Goal: Task Accomplishment & Management: Manage account settings

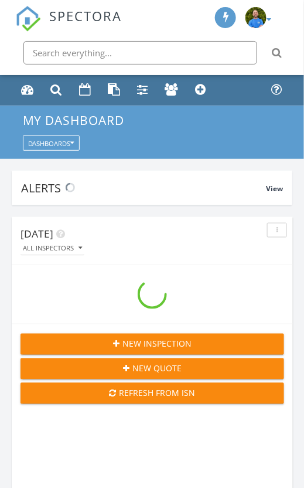
scroll to position [2023, 322]
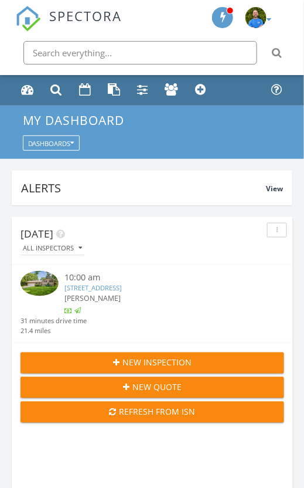
click at [97, 290] on link "3760 Trenton Ln N, Plymouth, MN 55441" at bounding box center [92, 287] width 57 height 9
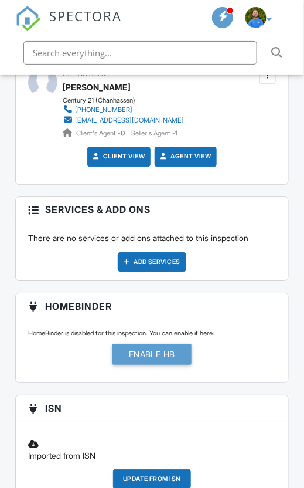
scroll to position [1524, 0]
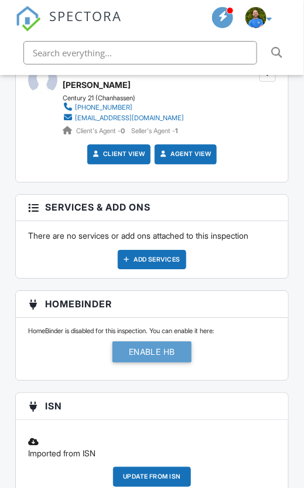
click at [142, 348] on div "Enable HB" at bounding box center [153, 351] width 80 height 21
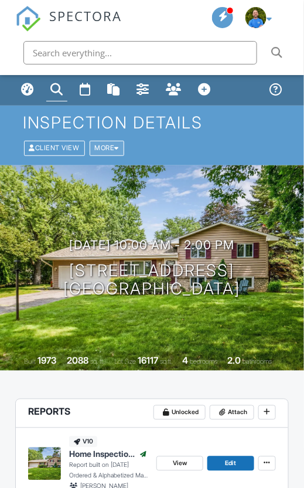
click at [109, 145] on div "More" at bounding box center [107, 148] width 35 height 15
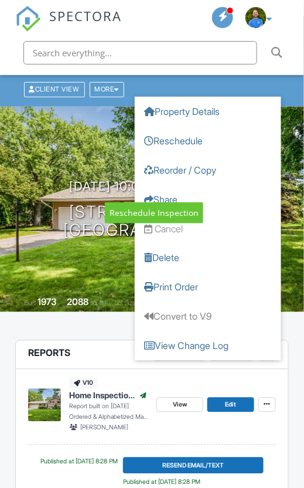
click at [74, 248] on div "[DATE] 10:00 am - 2:00 pm [STREET_ADDRESS] [GEOGRAPHIC_DATA], MN 55441 Built 19…" at bounding box center [152, 209] width 304 height 205
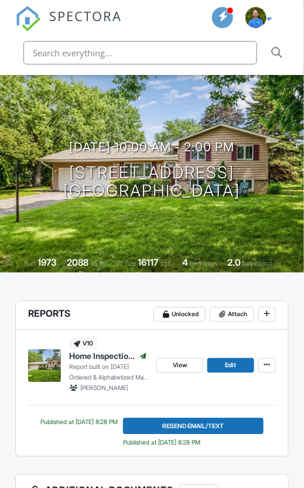
scroll to position [137, 0]
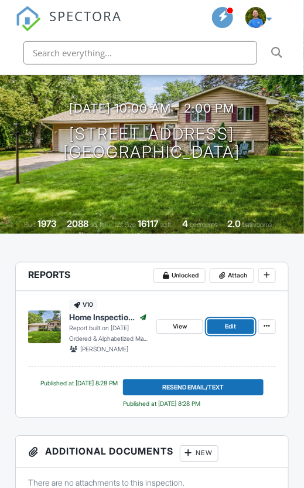
click at [230, 324] on span "Edit" at bounding box center [231, 327] width 11 height 11
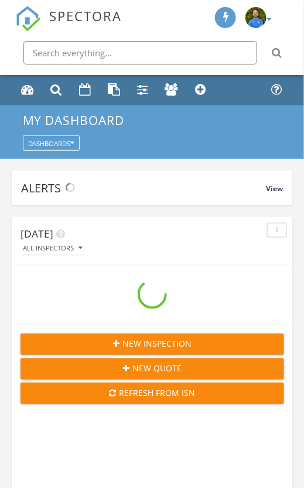
scroll to position [2023, 322]
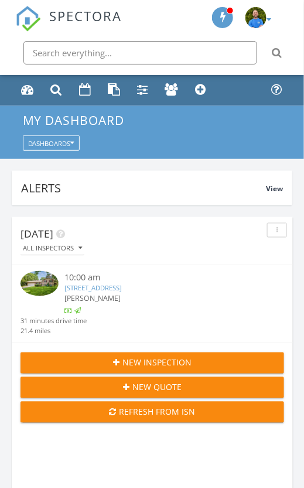
click at [96, 295] on span "[PERSON_NAME]" at bounding box center [92, 298] width 56 height 10
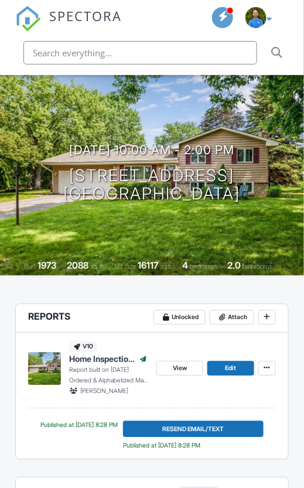
scroll to position [97, 0]
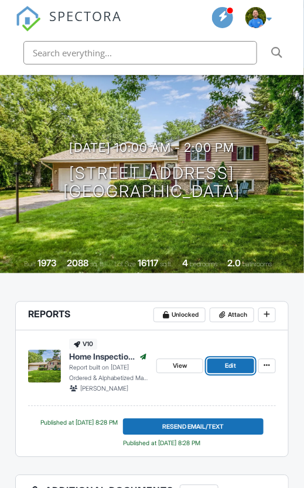
click at [227, 366] on span "Edit" at bounding box center [231, 366] width 11 height 11
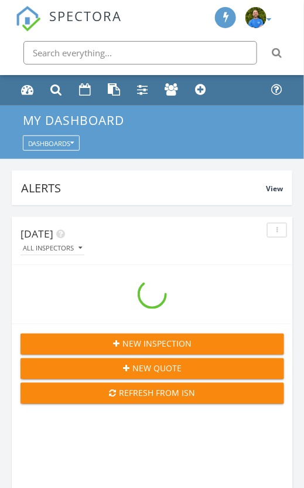
scroll to position [2023, 322]
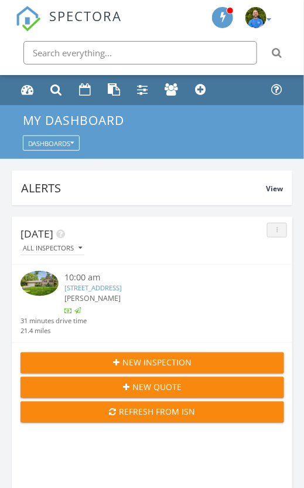
click at [278, 231] on div "button" at bounding box center [277, 230] width 9 height 6
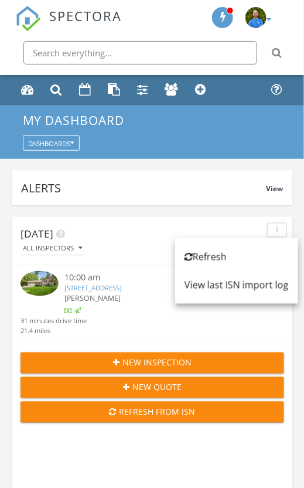
click at [280, 231] on div "button" at bounding box center [277, 230] width 9 height 6
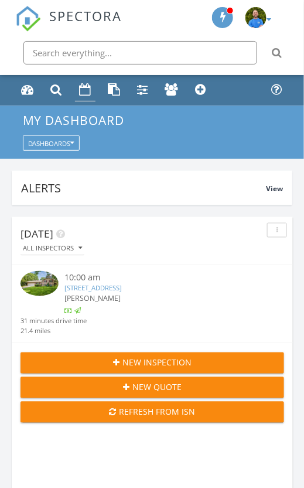
click at [80, 89] on div "Calendar" at bounding box center [85, 89] width 12 height 12
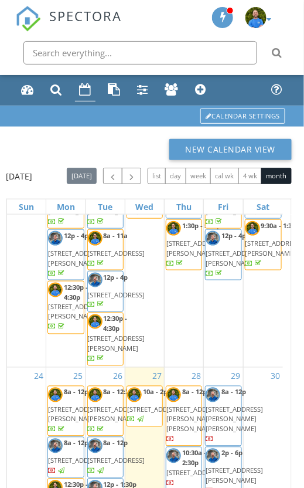
scroll to position [1520, 0]
click at [182, 487] on span "12:30p - 4:30p" at bounding box center [203, 496] width 42 height 9
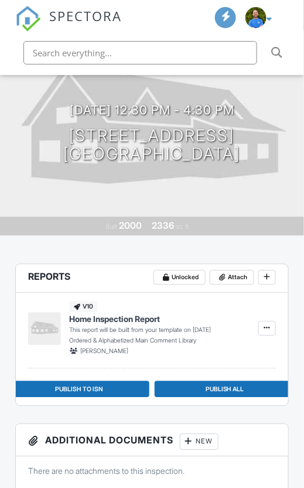
scroll to position [156, 0]
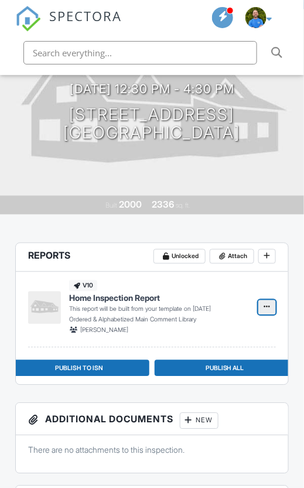
click at [267, 304] on icon at bounding box center [267, 307] width 6 height 11
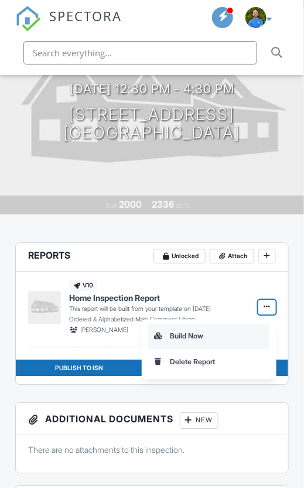
click at [190, 333] on input "Build Now" at bounding box center [208, 336] width 121 height 25
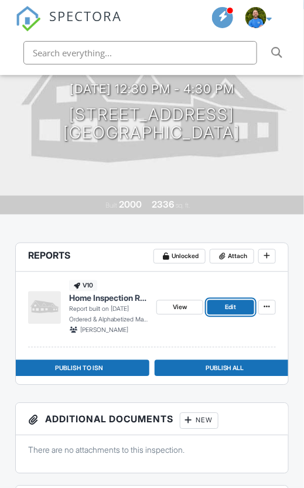
click at [237, 311] on link "Edit" at bounding box center [231, 307] width 47 height 15
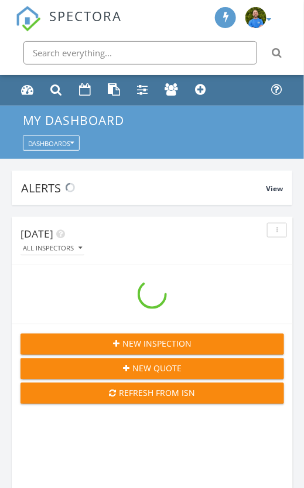
scroll to position [2023, 322]
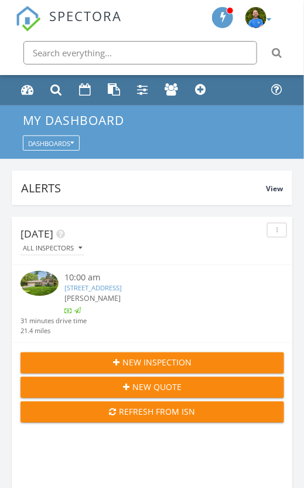
click at [104, 289] on link "[STREET_ADDRESS]" at bounding box center [92, 287] width 57 height 9
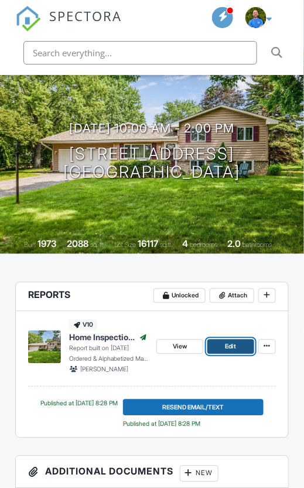
click at [225, 345] on link "Edit" at bounding box center [231, 346] width 47 height 15
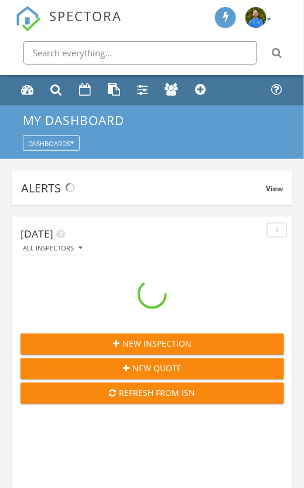
scroll to position [2023, 322]
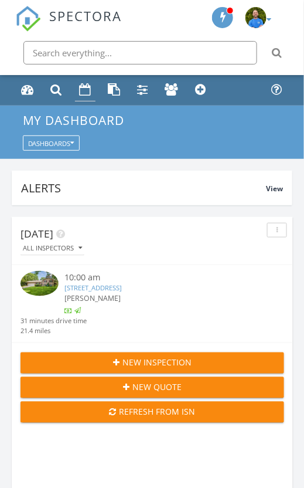
click at [80, 87] on div "Calendar" at bounding box center [85, 89] width 12 height 12
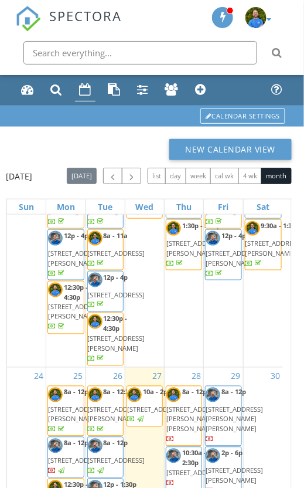
scroll to position [1446, 0]
click at [181, 405] on span "[STREET_ADDRESS][PERSON_NAME][PERSON_NAME]" at bounding box center [194, 419] width 57 height 29
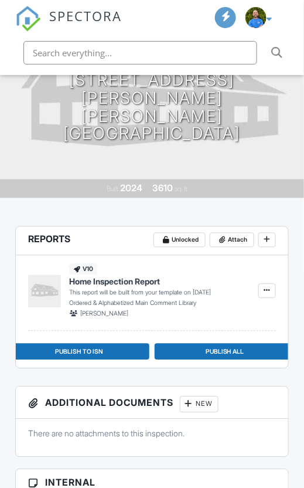
scroll to position [195, 0]
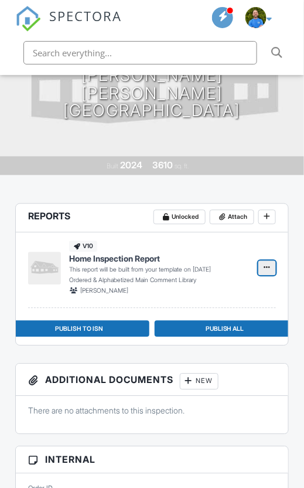
click at [267, 270] on icon at bounding box center [267, 268] width 6 height 11
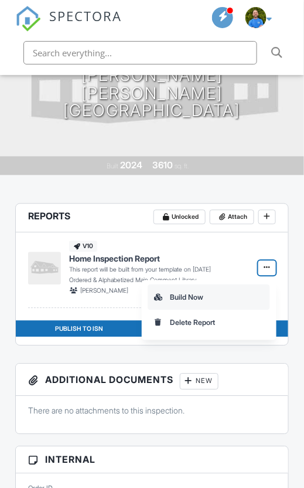
click at [178, 293] on input "Build Now" at bounding box center [208, 297] width 121 height 25
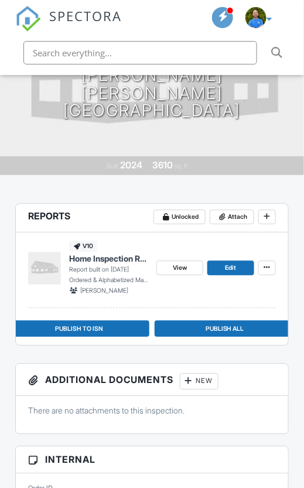
click at [147, 297] on div "v10 Home Inspection Report Report built on 08/27/2025 Ordered & Alphabetized Ma…" at bounding box center [152, 271] width 248 height 76
click at [236, 270] on span "Edit" at bounding box center [231, 268] width 11 height 11
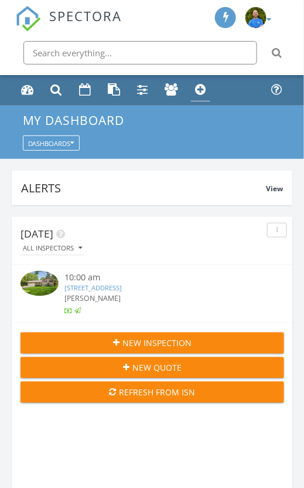
scroll to position [6, 6]
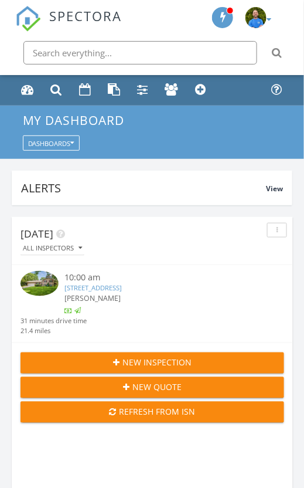
click at [118, 287] on link "[STREET_ADDRESS]" at bounding box center [92, 287] width 57 height 9
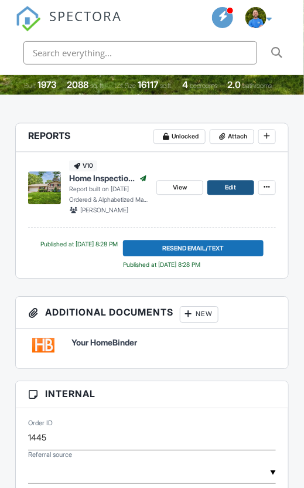
scroll to position [273, 0]
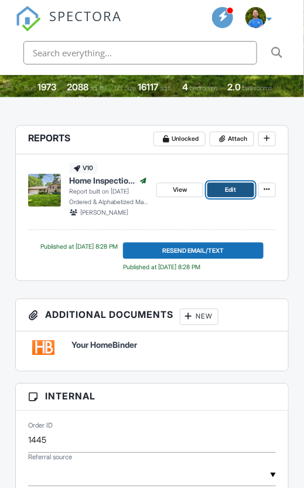
click at [234, 189] on span "Edit" at bounding box center [231, 190] width 11 height 11
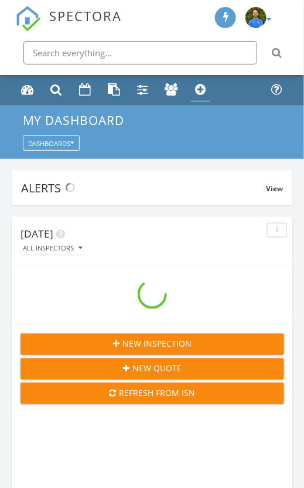
scroll to position [2023, 322]
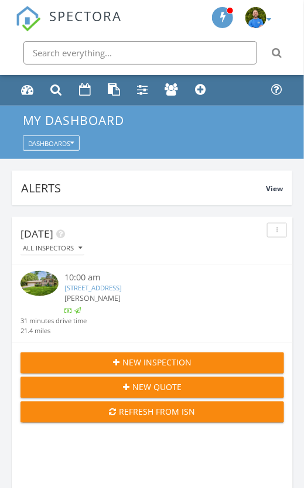
click at [273, 232] on div "button" at bounding box center [277, 230] width 9 height 6
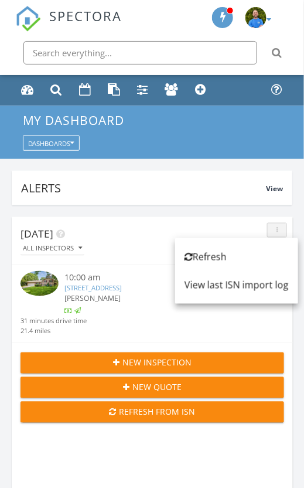
click at [276, 233] on button "button" at bounding box center [277, 230] width 20 height 15
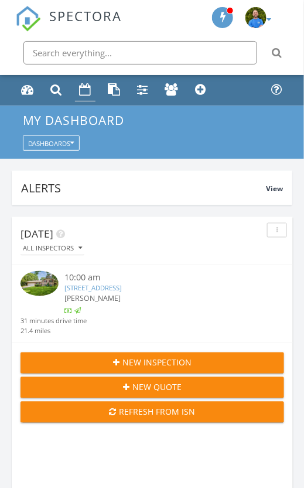
click at [84, 93] on div "Calendar" at bounding box center [85, 89] width 12 height 12
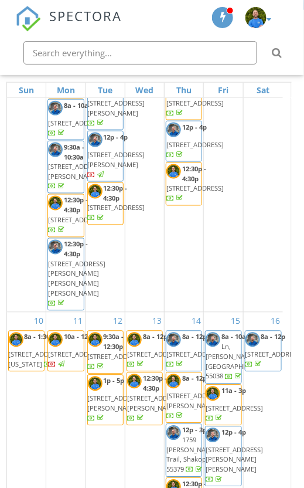
scroll to position [254, 0]
